Goal: Information Seeking & Learning: Learn about a topic

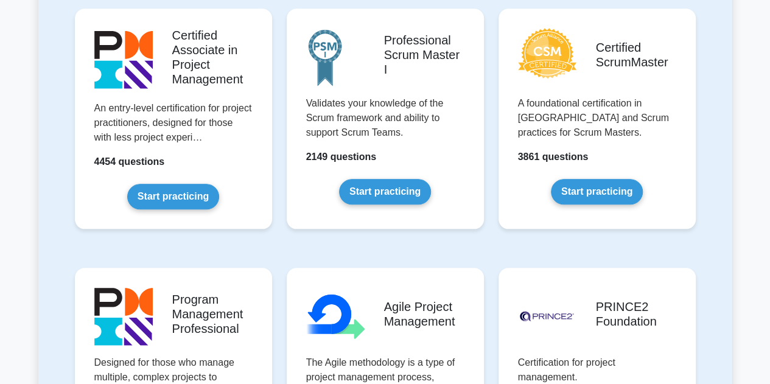
scroll to position [614, 0]
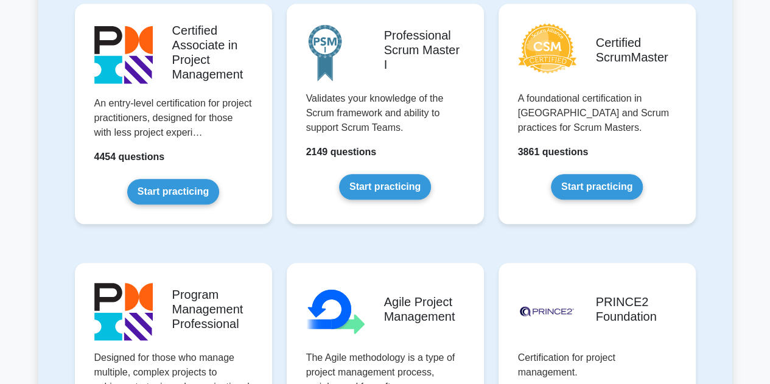
drag, startPoint x: 775, startPoint y: 18, endPoint x: 779, endPoint y: 70, distance: 51.8
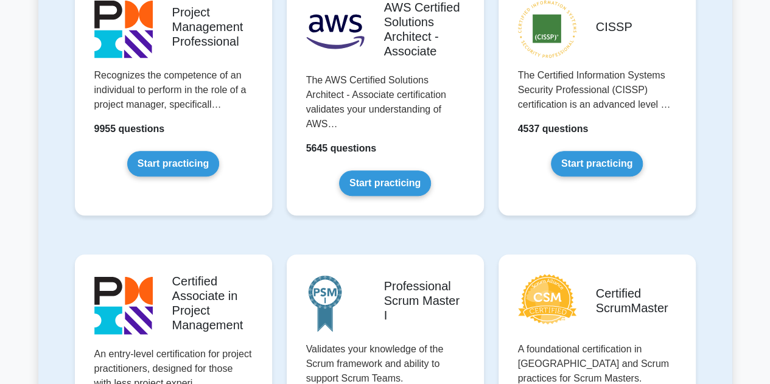
scroll to position [339, 0]
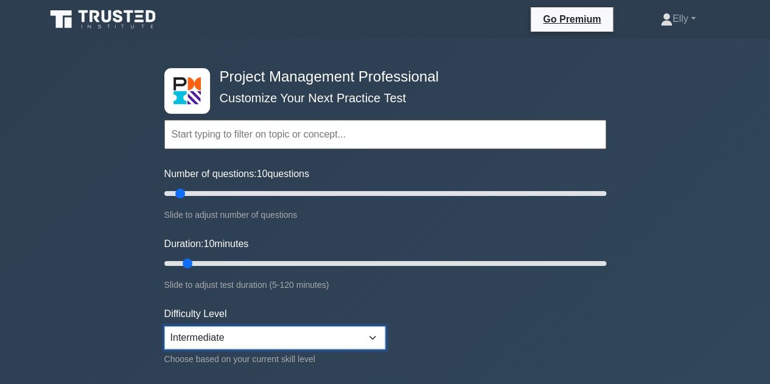
click at [379, 342] on select "Beginner Intermediate Expert" at bounding box center [274, 337] width 221 height 23
